Goal: Task Accomplishment & Management: Manage account settings

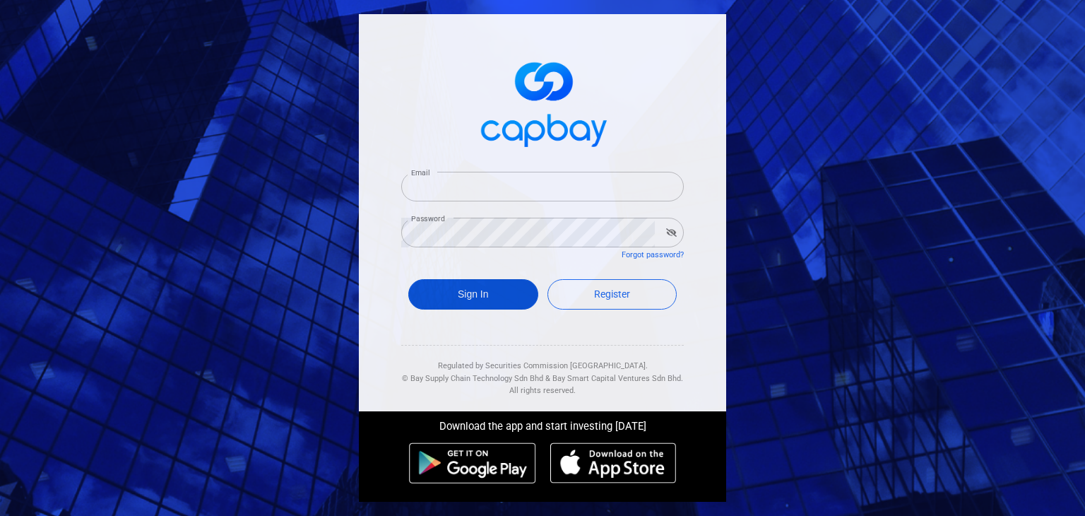
type input "[EMAIL_ADDRESS][DOMAIN_NAME]"
click at [462, 296] on button "Sign In" at bounding box center [473, 294] width 130 height 30
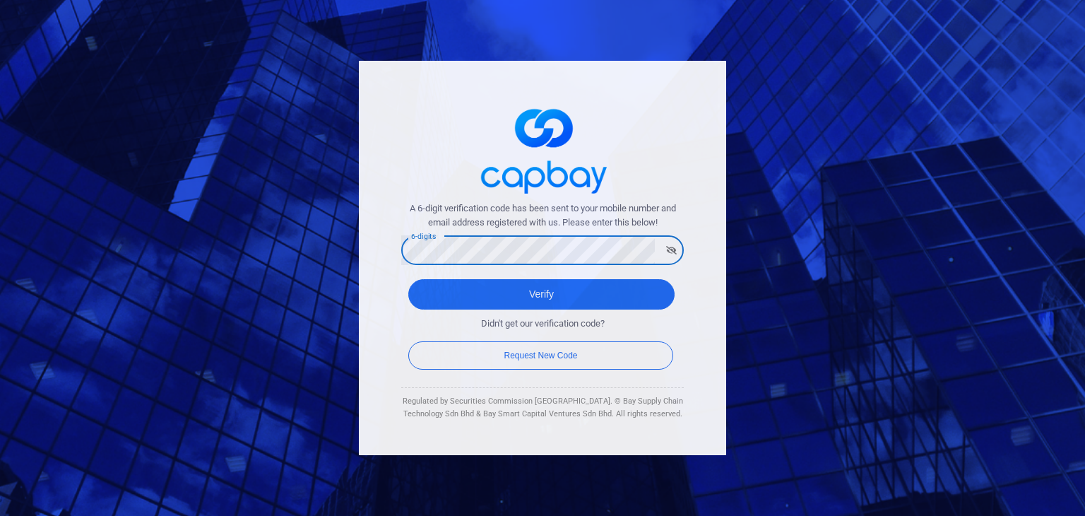
click at [408, 279] on button "Verify" at bounding box center [541, 294] width 266 height 30
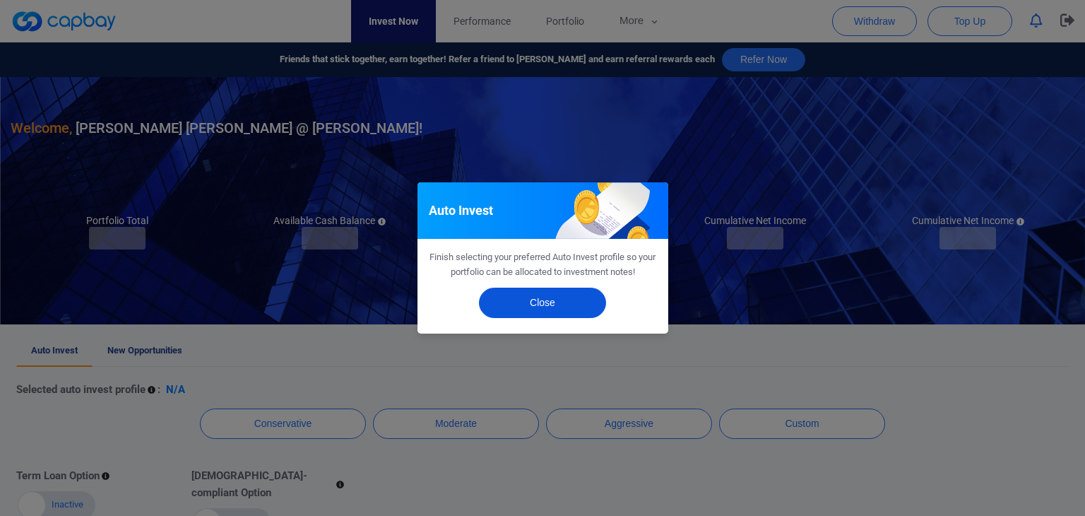
click at [555, 304] on button "Close" at bounding box center [542, 303] width 127 height 30
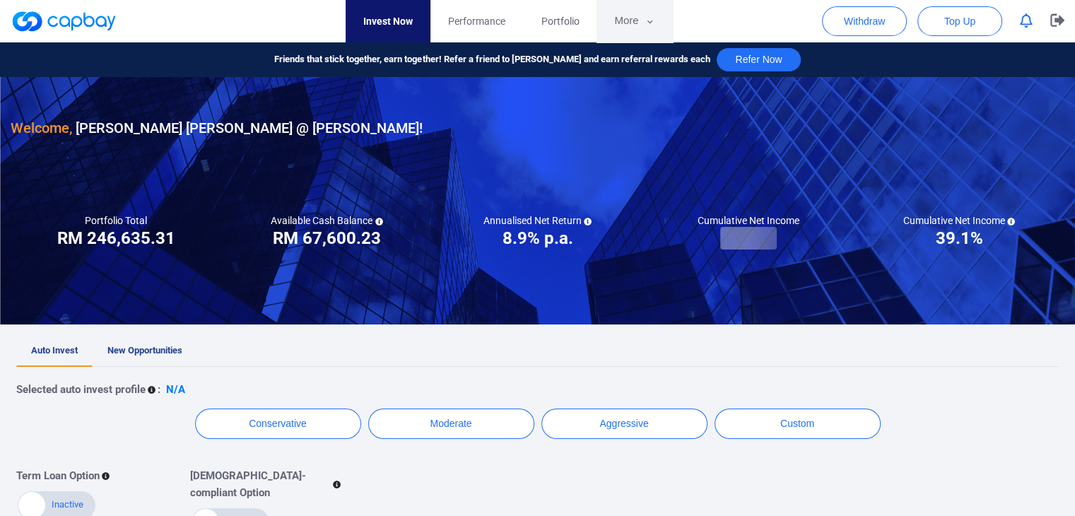
click at [646, 20] on icon "button" at bounding box center [649, 22] width 11 height 13
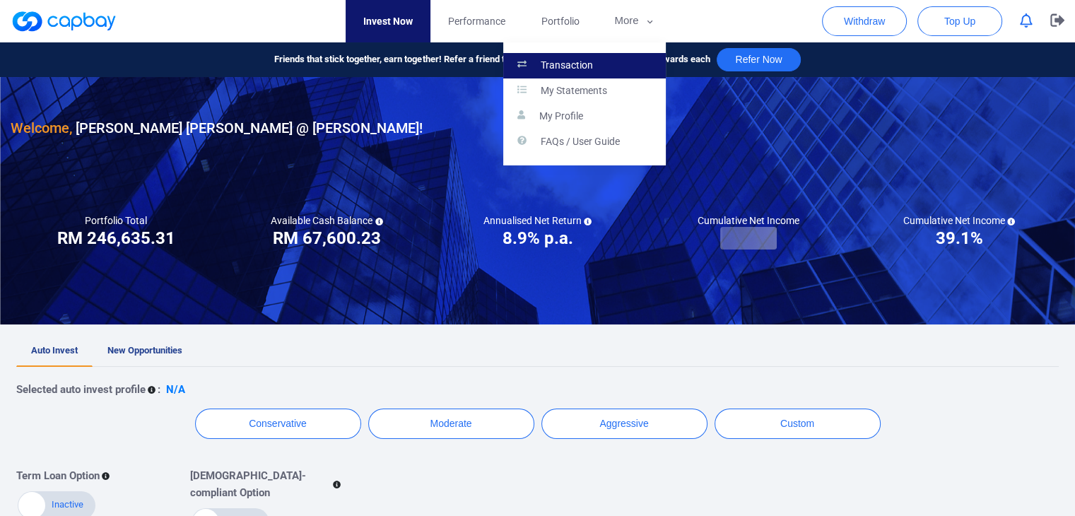
click at [627, 60] on link "Transaction" at bounding box center [584, 65] width 163 height 25
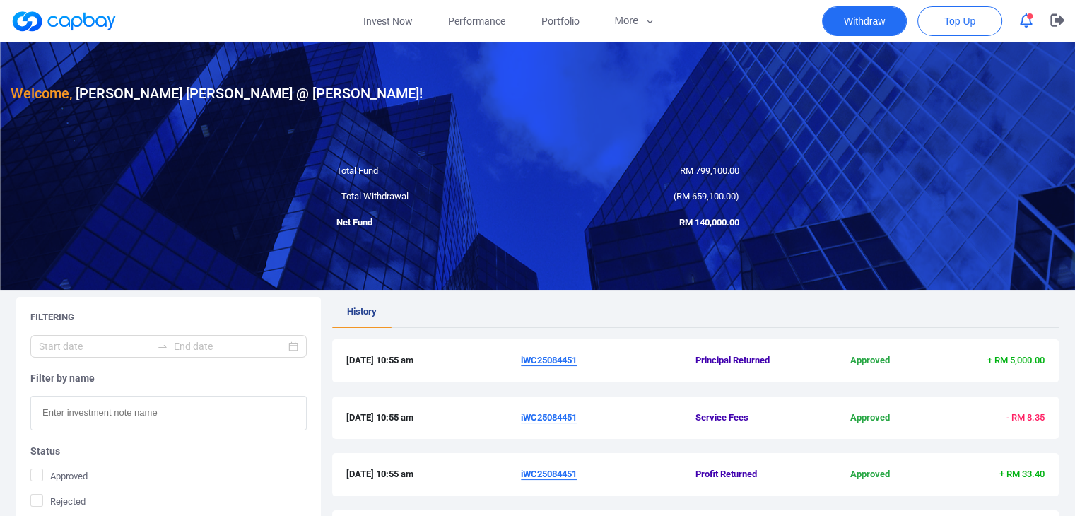
click at [857, 28] on button "Withdraw" at bounding box center [864, 21] width 85 height 30
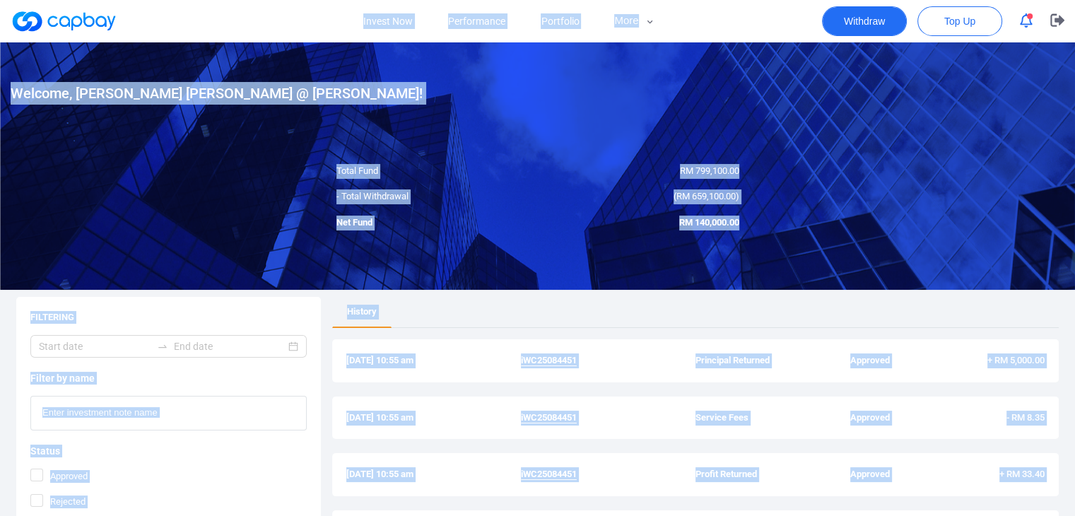
click at [844, 26] on button "Withdraw" at bounding box center [864, 21] width 85 height 30
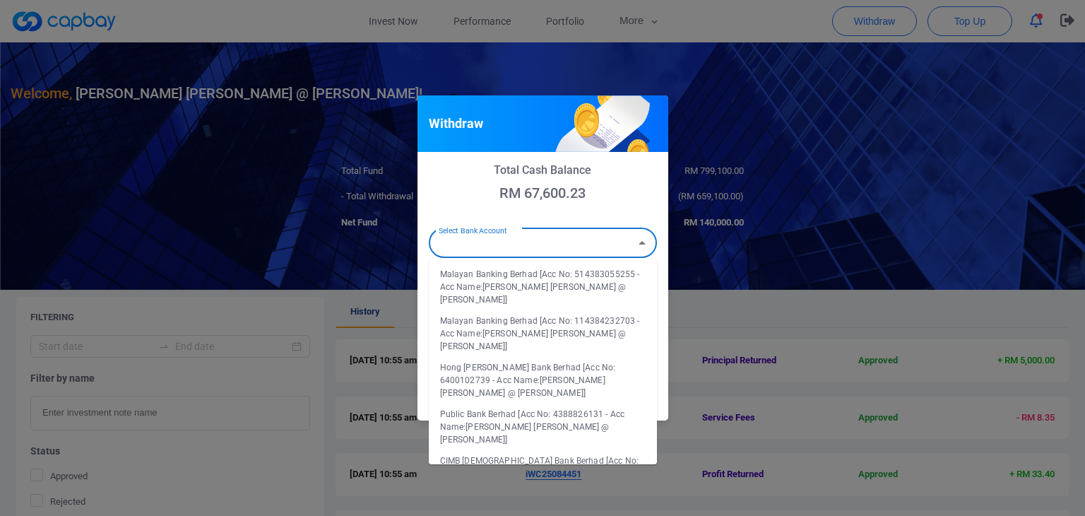
click at [572, 244] on input "Select Bank Account" at bounding box center [531, 243] width 196 height 26
click at [584, 318] on li "Malayan Banking Berhad [Acc No: 114384232703 - Acc Name:Yip Wen Seng @ Alex Yip]" at bounding box center [543, 333] width 228 height 47
type input "Malayan Banking Berhad [Acc No: 114384232703 - Acc Name:Yip Wen Seng @ Alex Yip]"
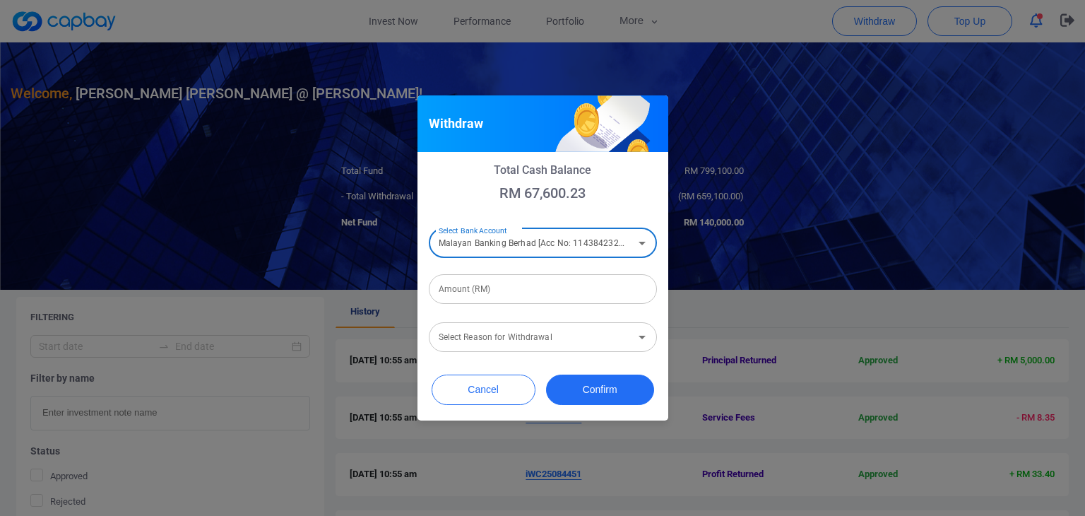
click at [506, 299] on input "Amount (RM)" at bounding box center [543, 289] width 228 height 30
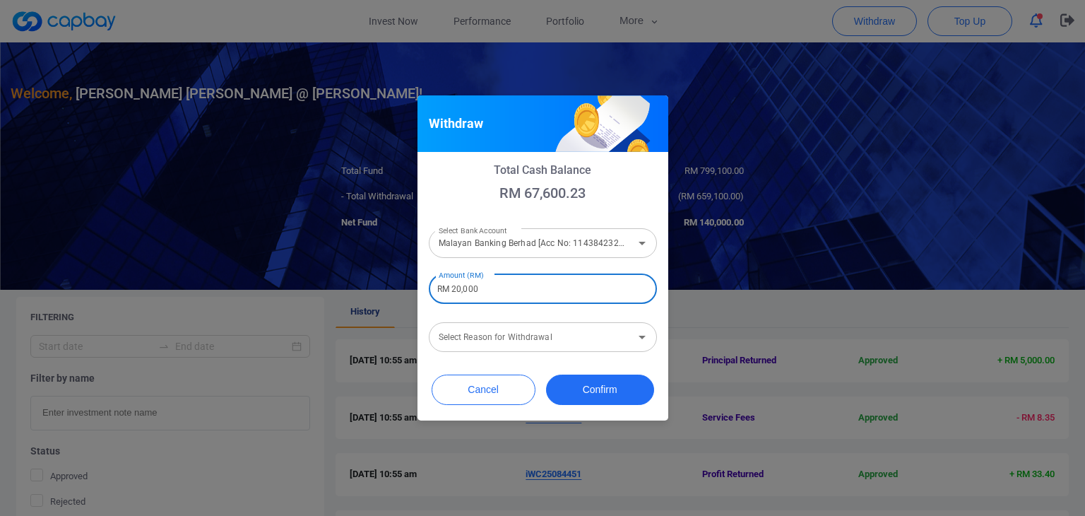
type input "RM 20,000"
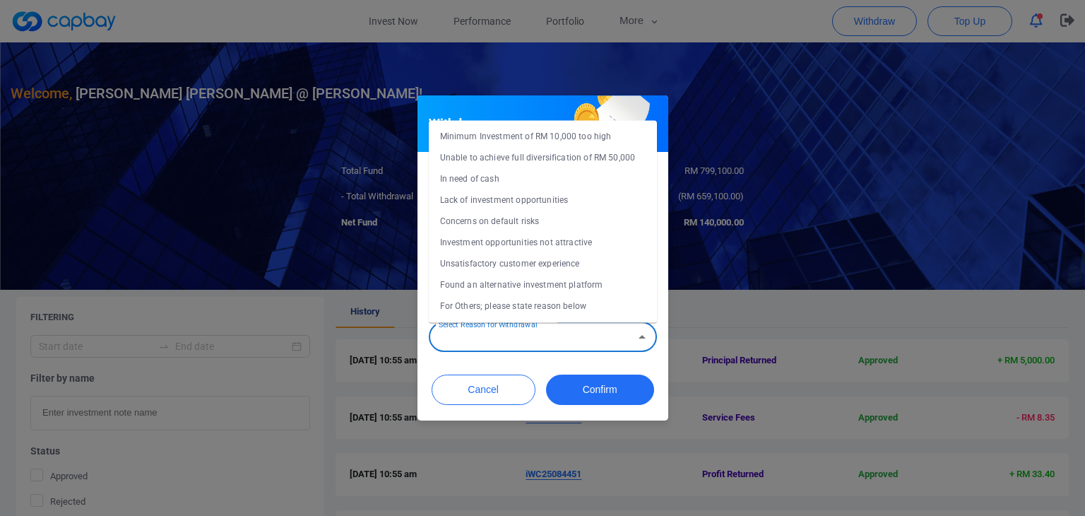
click at [508, 341] on input "Select Reason for Withdrawal" at bounding box center [531, 337] width 196 height 26
click at [526, 217] on li "Concerns on default risks" at bounding box center [543, 221] width 228 height 21
type input "Concerns on default risks"
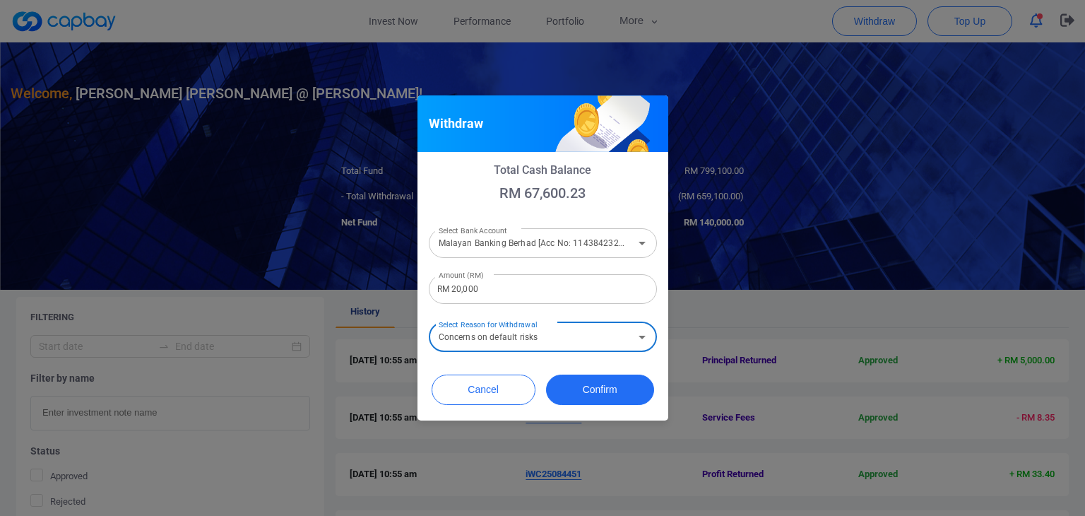
click at [637, 244] on icon "Open" at bounding box center [642, 243] width 17 height 17
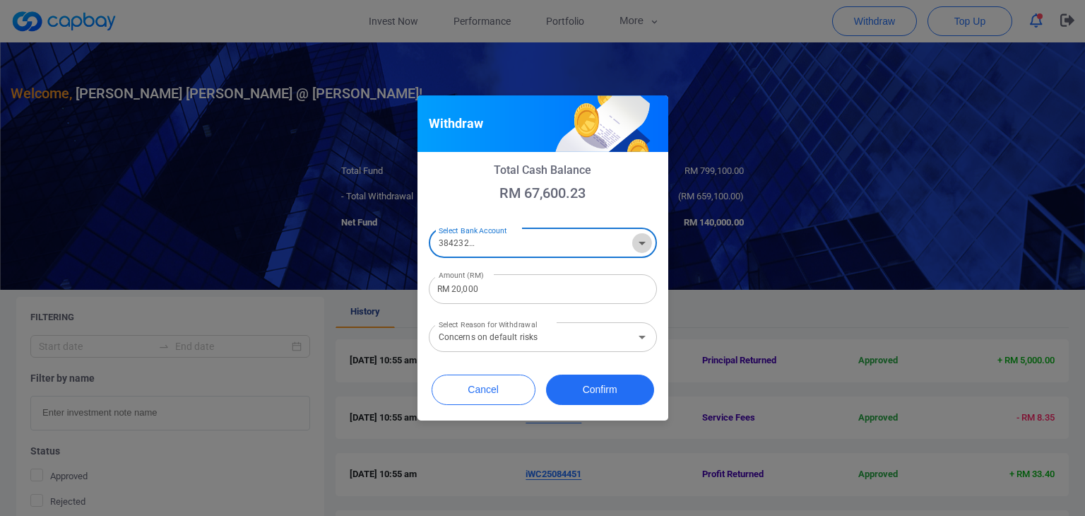
click at [637, 244] on icon "Open" at bounding box center [642, 243] width 17 height 17
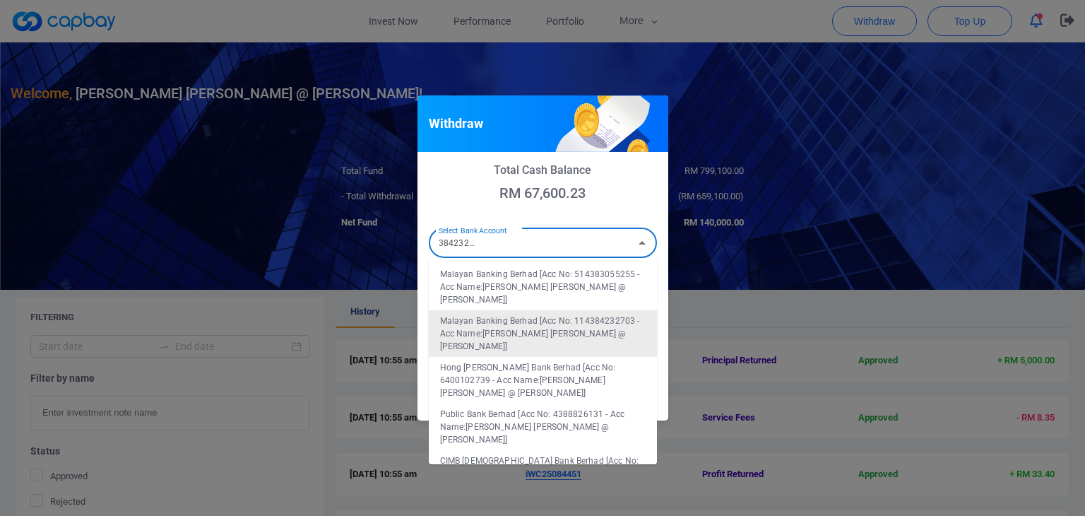
click at [637, 244] on icon "Close" at bounding box center [642, 243] width 17 height 17
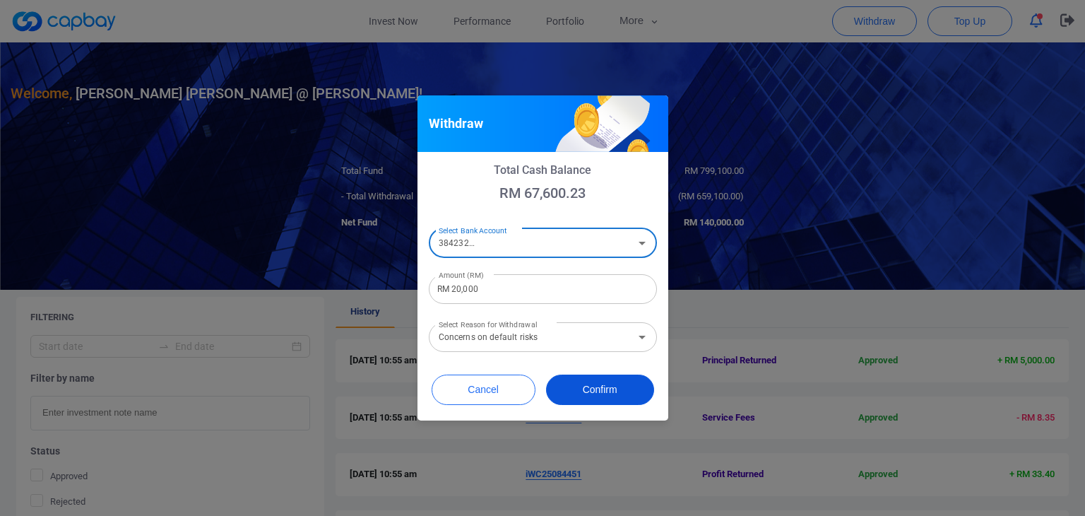
scroll to position [0, 0]
click at [616, 394] on button "Confirm" at bounding box center [600, 389] width 108 height 30
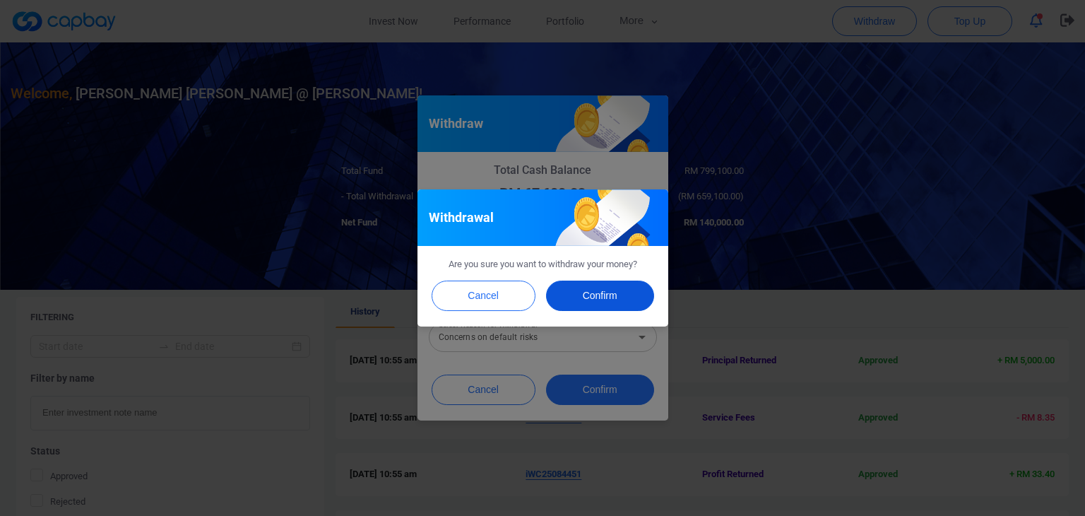
click at [592, 288] on button "Confirm" at bounding box center [600, 296] width 108 height 30
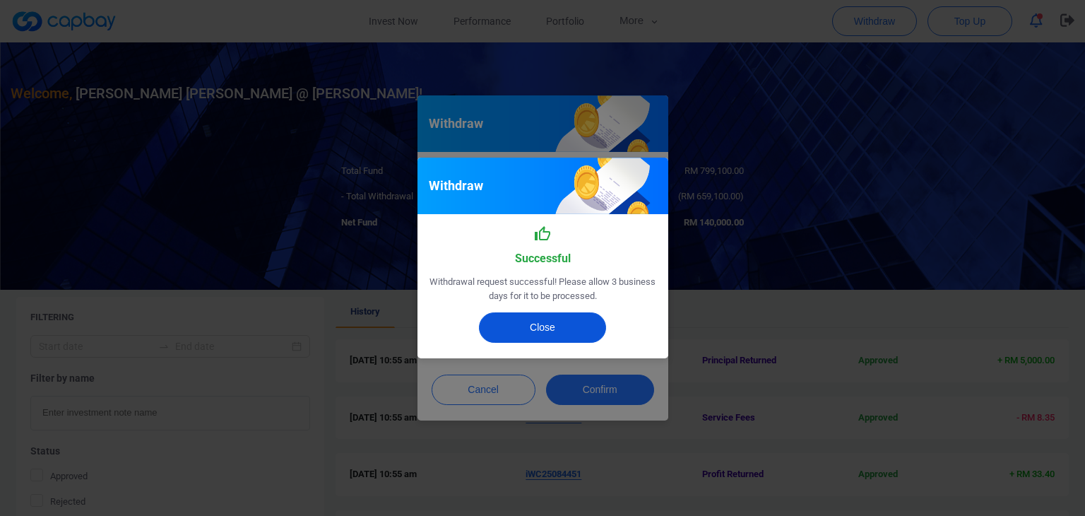
drag, startPoint x: 581, startPoint y: 322, endPoint x: 594, endPoint y: 312, distance: 17.1
click at [580, 322] on button "Close" at bounding box center [542, 327] width 127 height 30
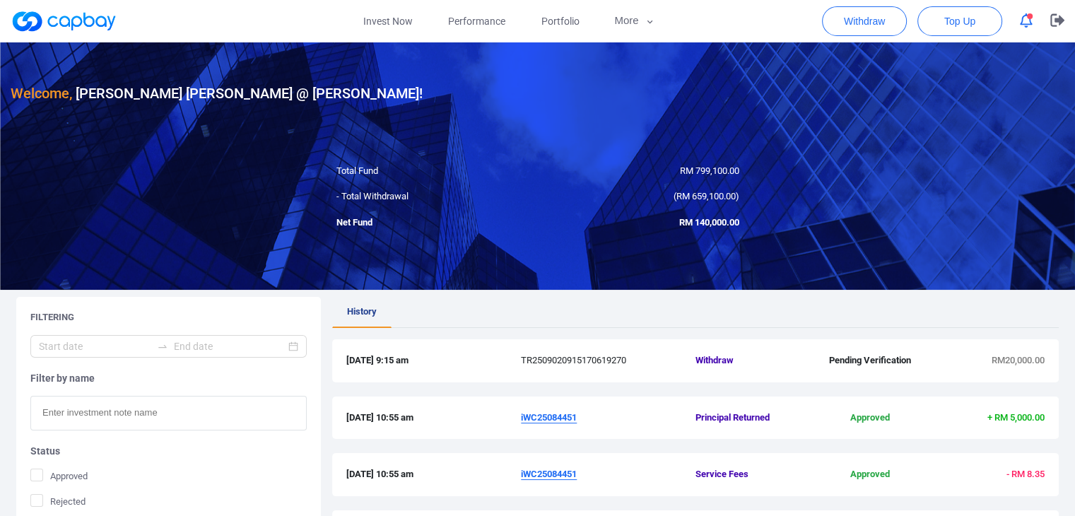
click at [1026, 19] on icon "button" at bounding box center [1026, 20] width 13 height 15
click at [1026, 19] on div at bounding box center [1025, 21] width 27 height 23
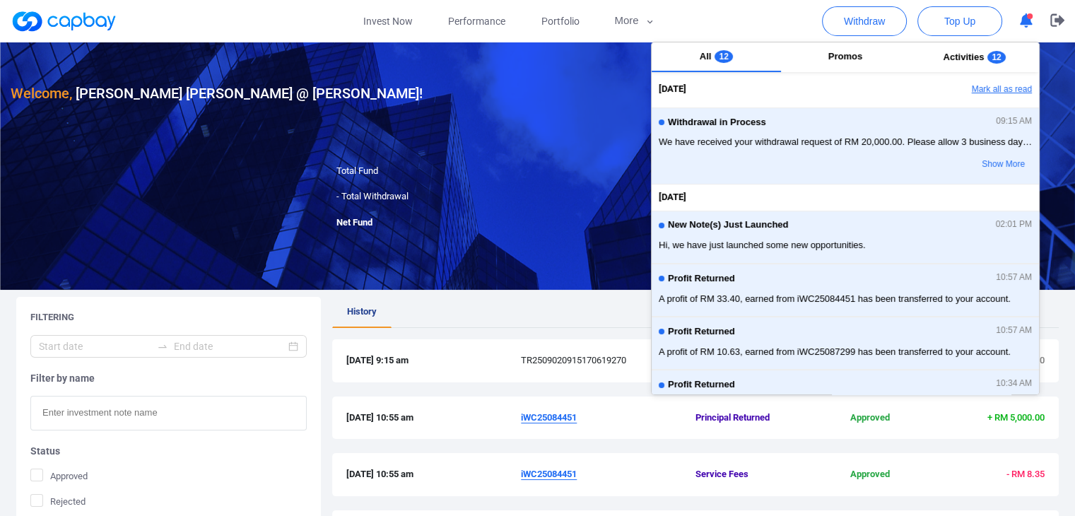
click at [1005, 94] on button "Mark all as read" at bounding box center [963, 90] width 152 height 24
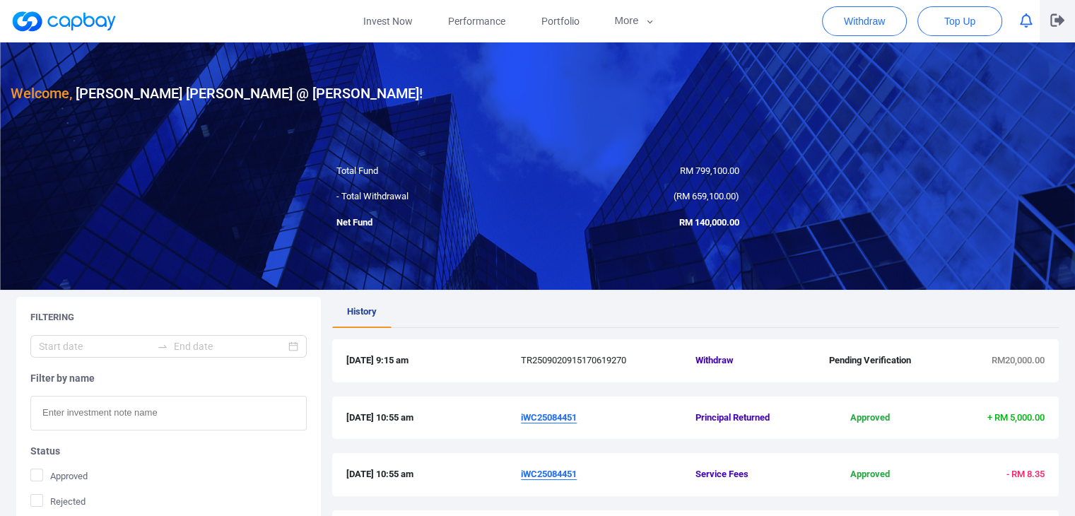
click at [1047, 12] on button "button" at bounding box center [1056, 21] width 35 height 42
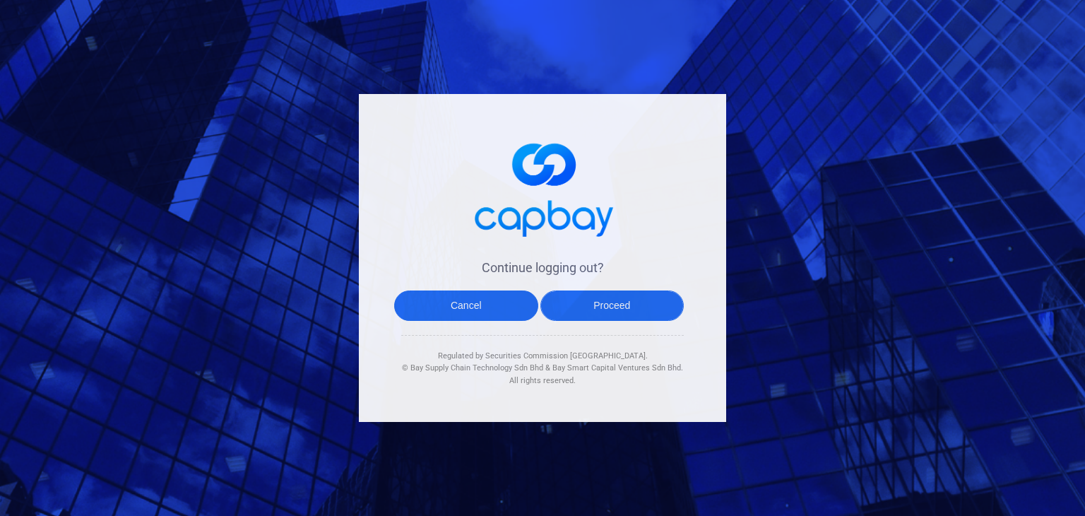
click at [603, 298] on button "Proceed" at bounding box center [613, 305] width 144 height 30
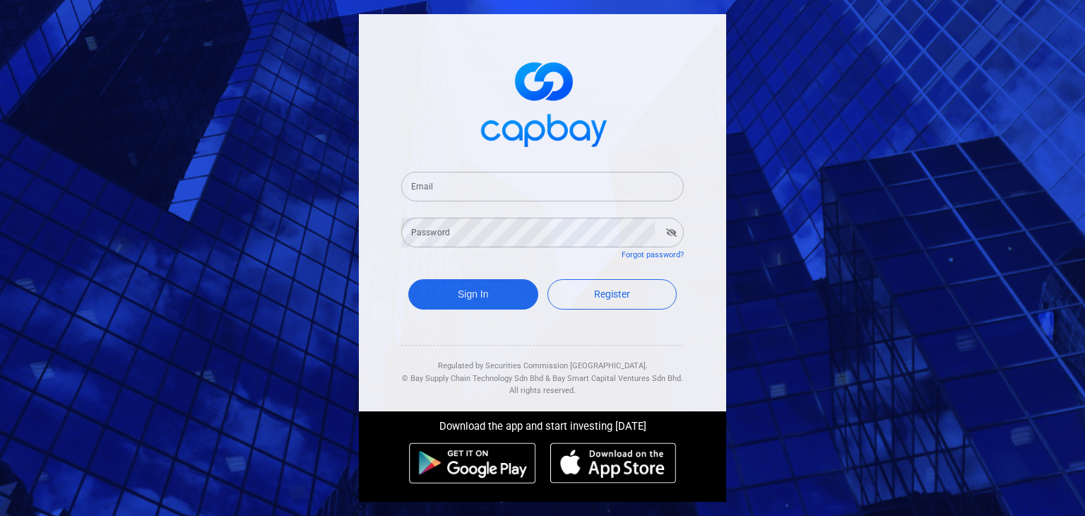
type input "[EMAIL_ADDRESS][DOMAIN_NAME]"
